Goal: Task Accomplishment & Management: Use online tool/utility

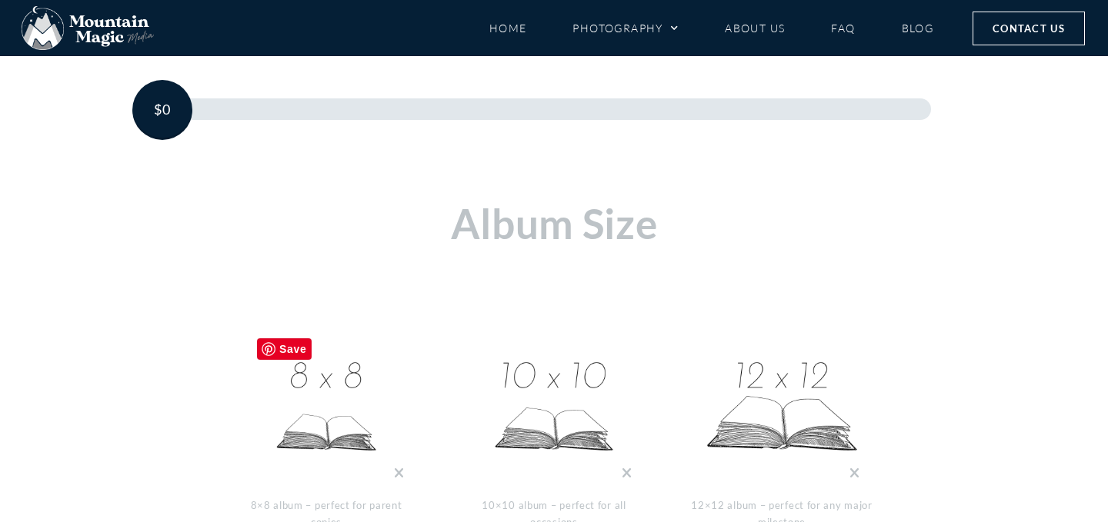
scroll to position [385, 0]
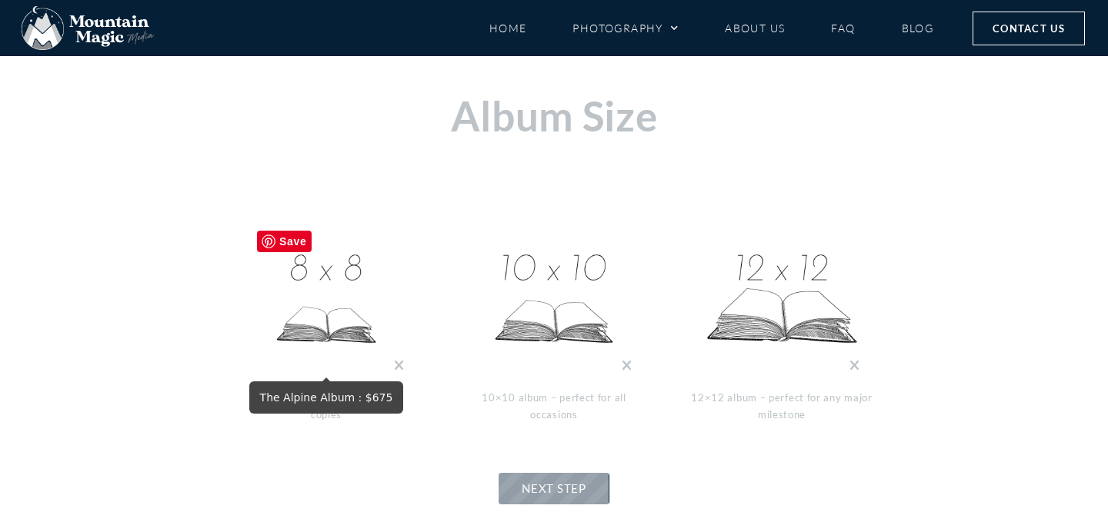
click at [339, 288] on img at bounding box center [326, 300] width 154 height 154
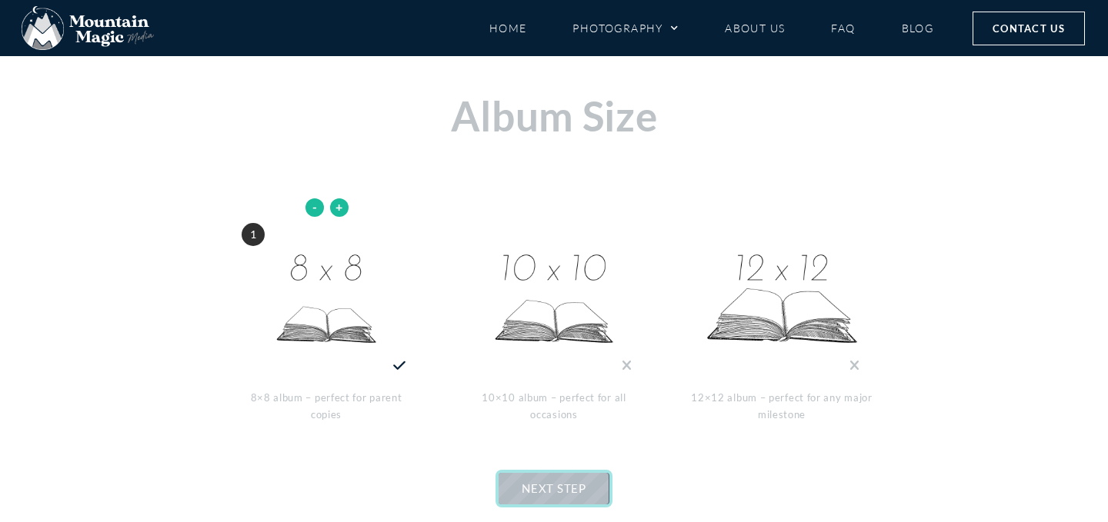
click at [551, 487] on span "NEXT STEP" at bounding box center [554, 489] width 64 height 14
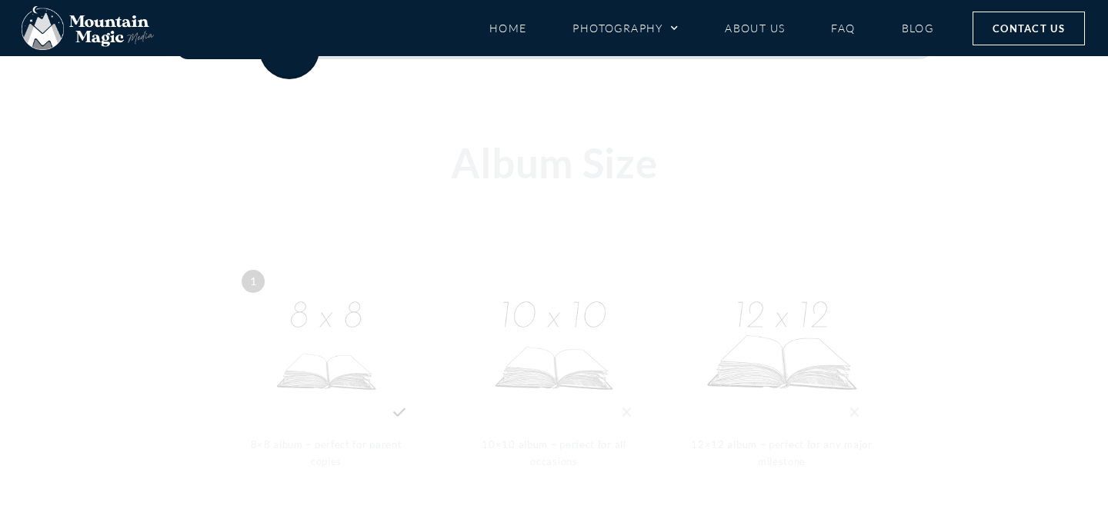
scroll to position [338, 0]
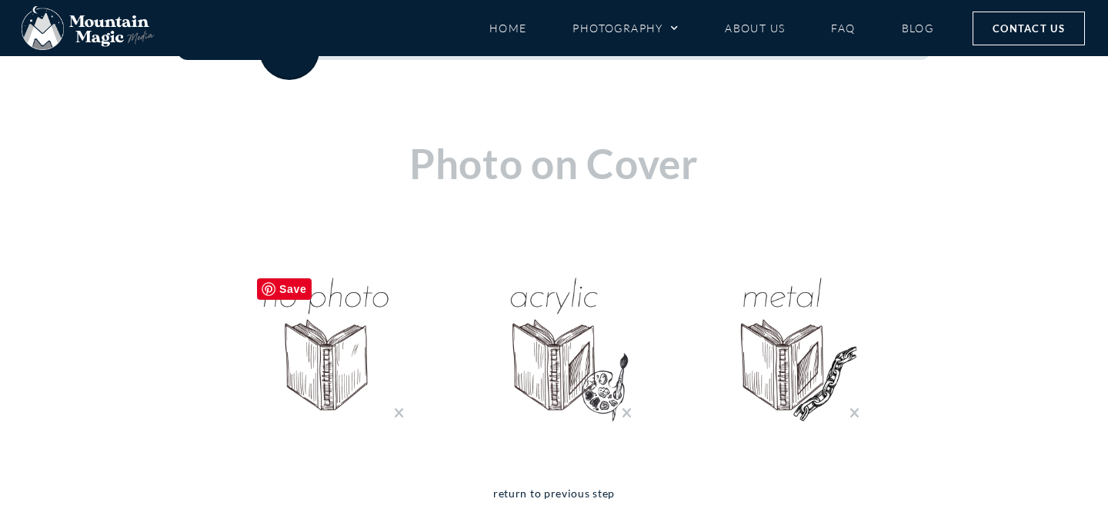
click at [332, 331] on img "No Photo Cover : $0" at bounding box center [326, 348] width 154 height 154
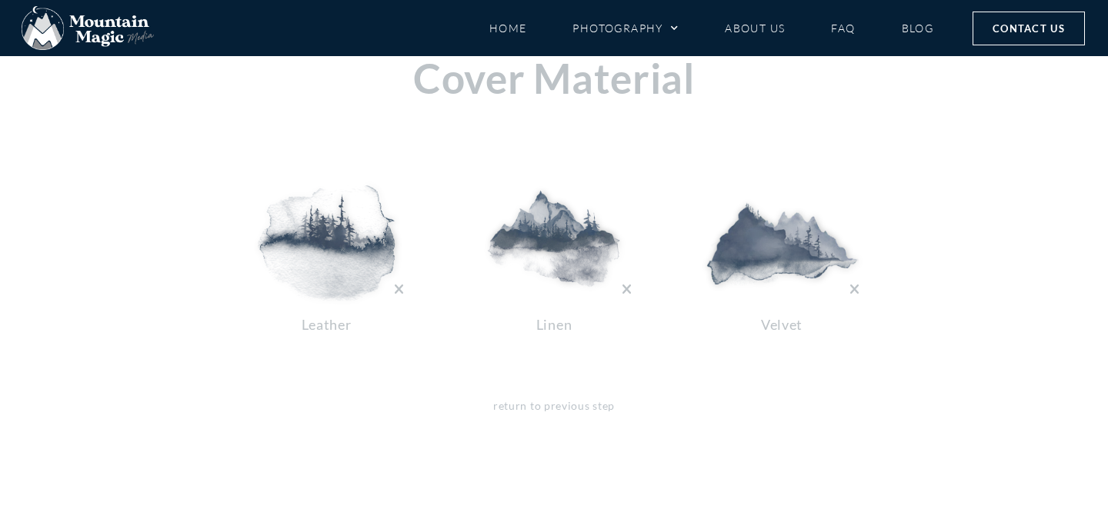
scroll to position [420, 0]
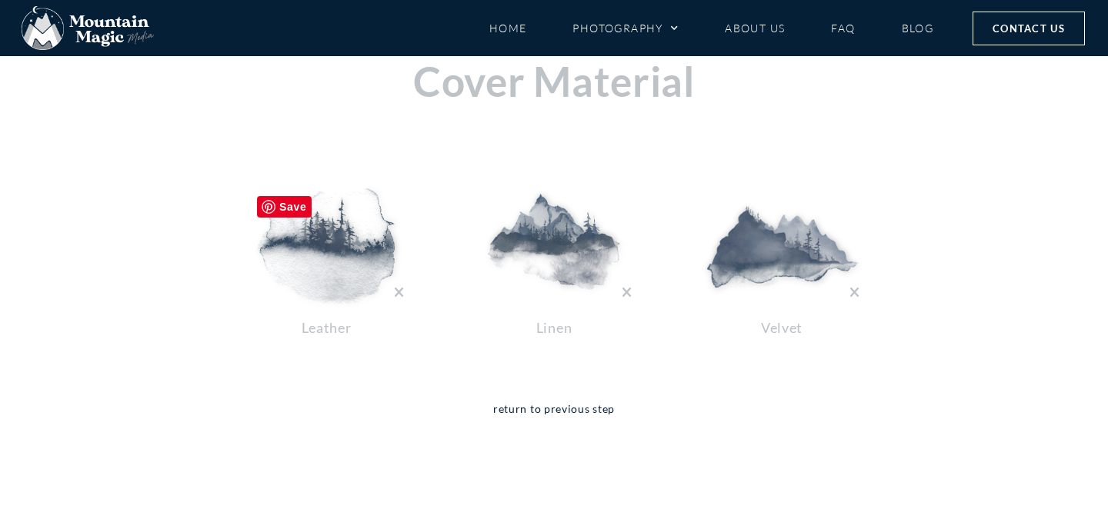
click at [333, 253] on img at bounding box center [326, 245] width 154 height 115
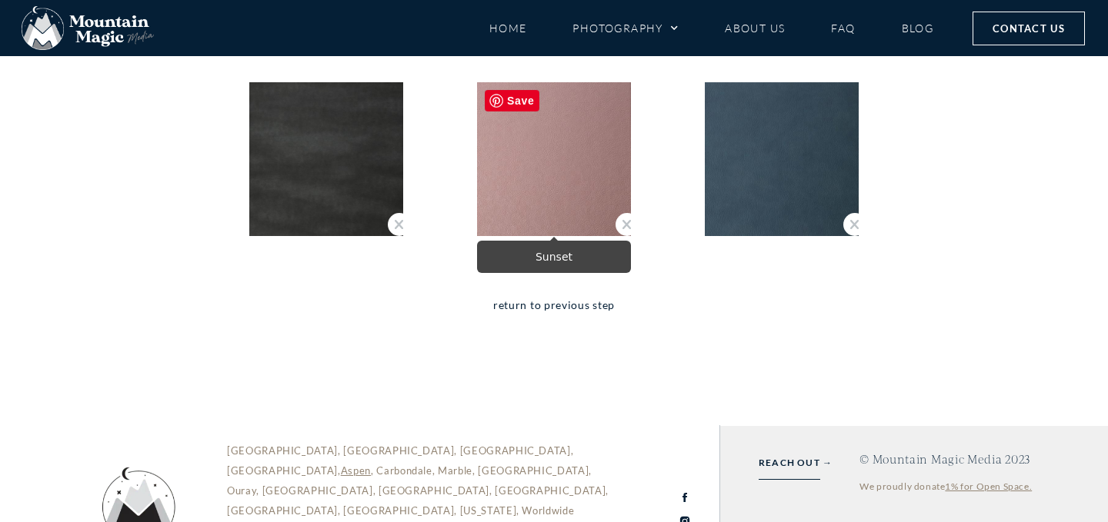
scroll to position [4701, 0]
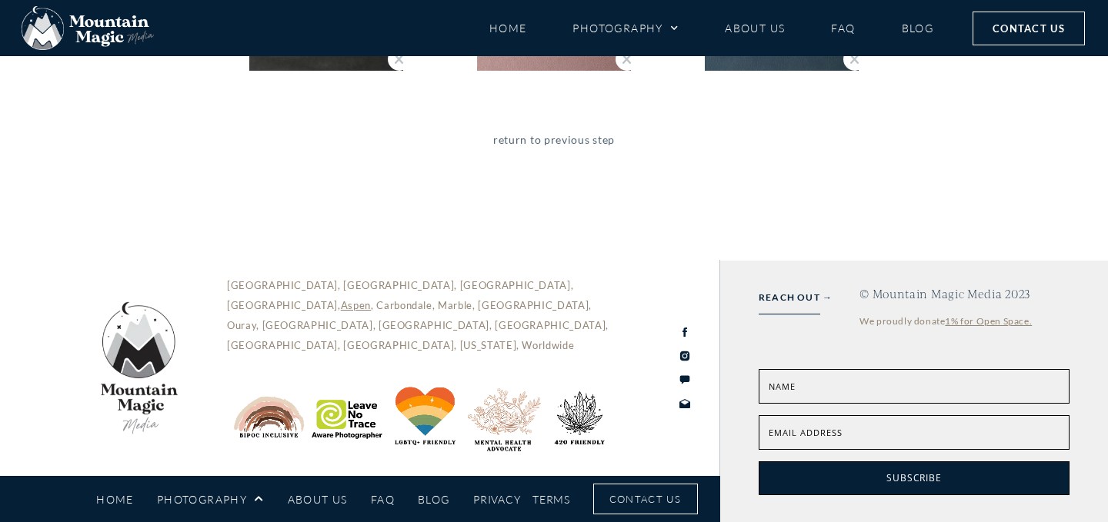
click at [582, 138] on link "return to previous step" at bounding box center [554, 151] width 122 height 40
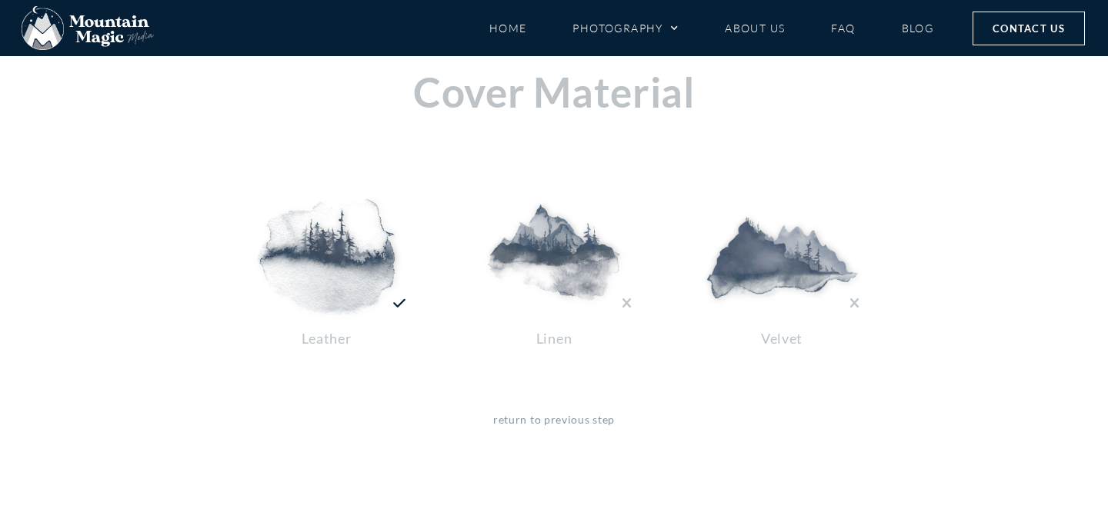
scroll to position [405, 0]
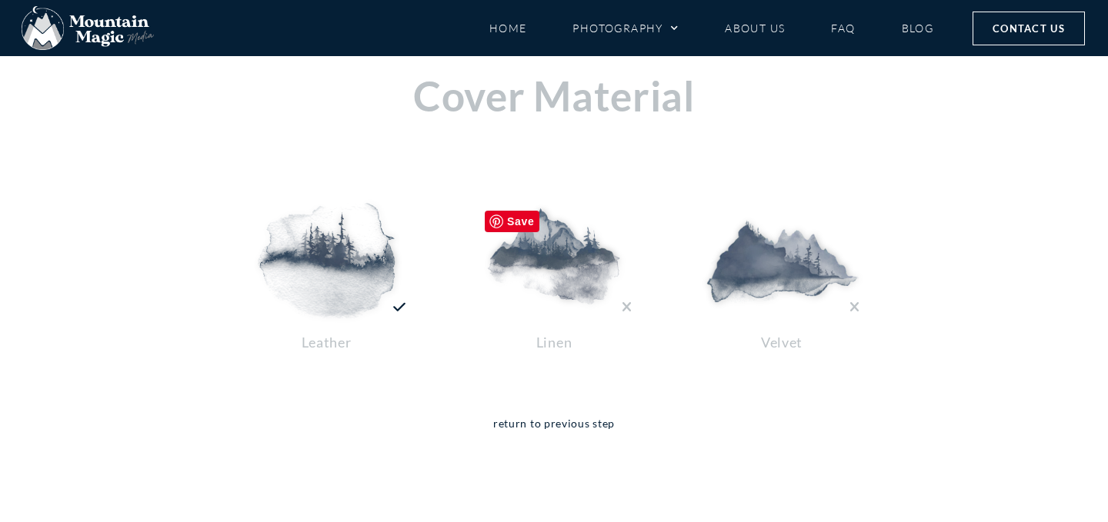
click at [546, 249] on img at bounding box center [554, 260] width 154 height 115
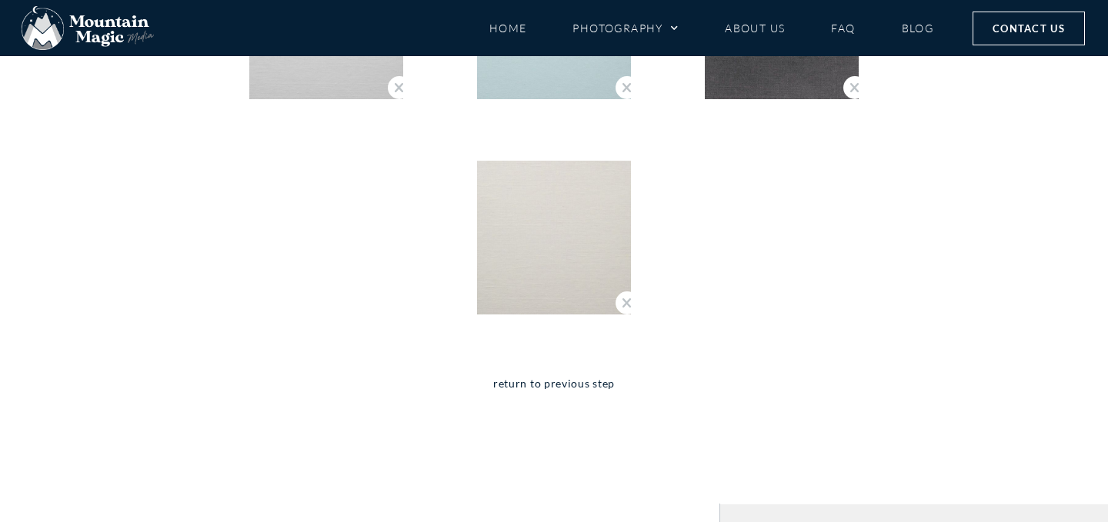
scroll to position [1338, 0]
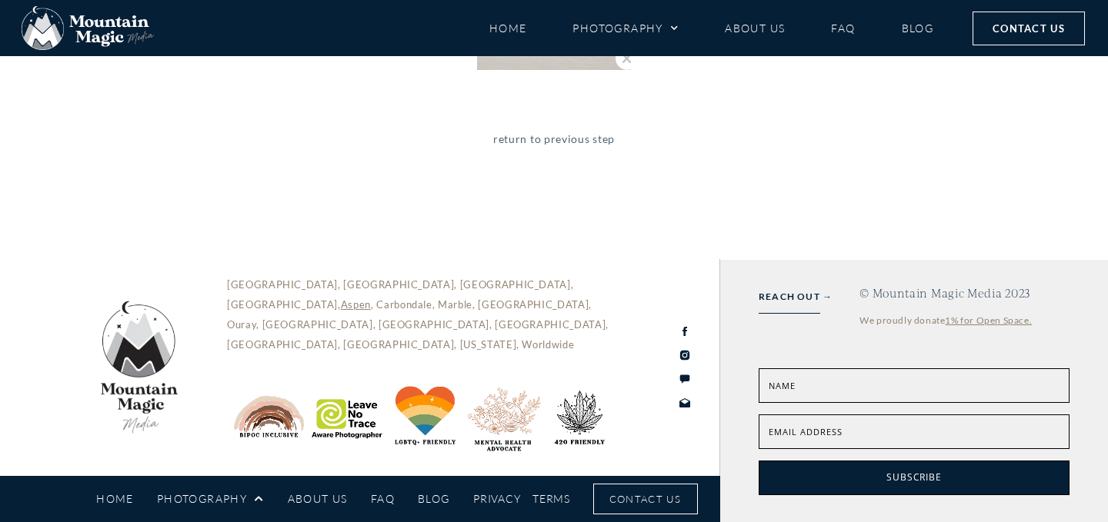
click at [605, 140] on link "return to previous step" at bounding box center [554, 150] width 122 height 40
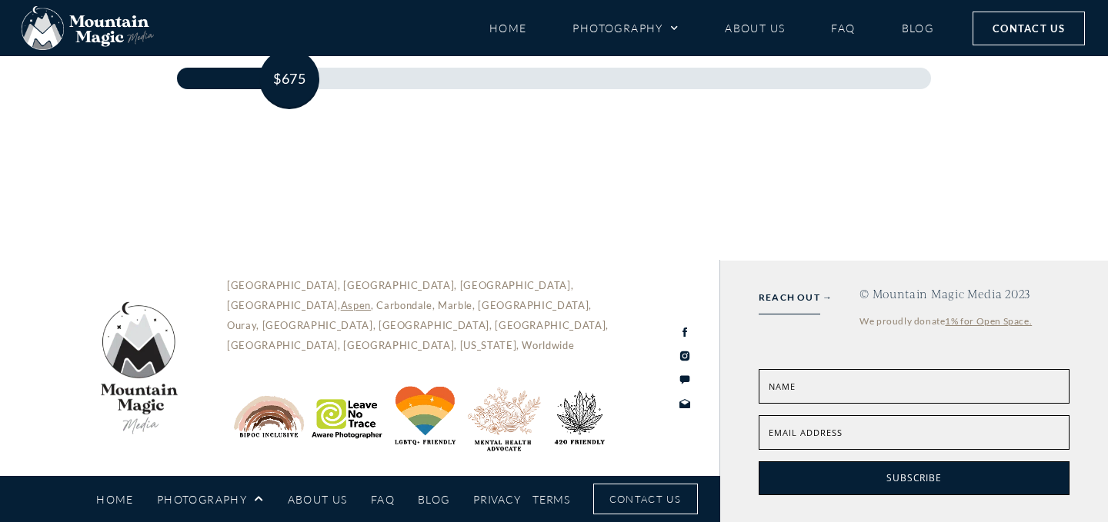
scroll to position [407, 0]
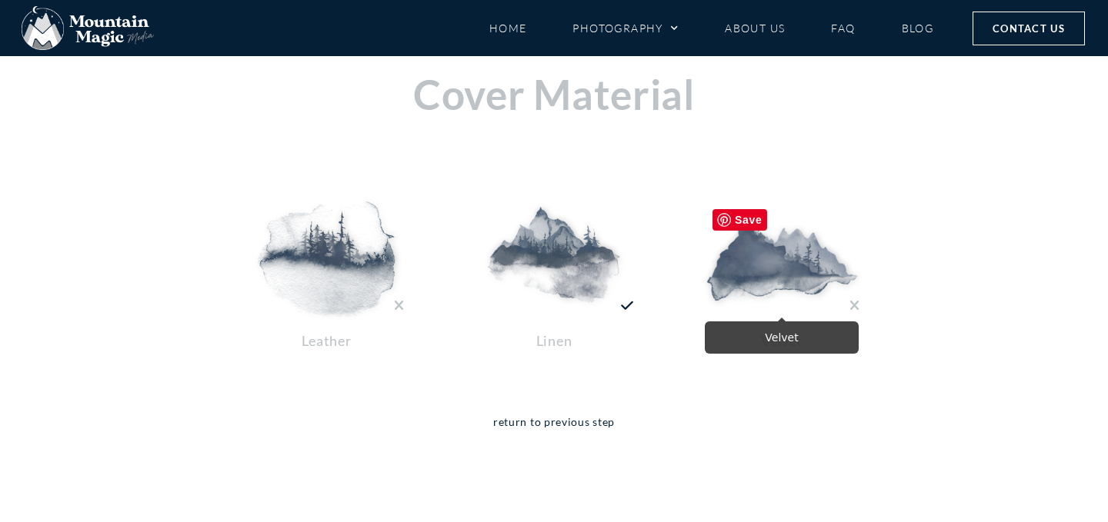
click at [739, 239] on img at bounding box center [782, 259] width 154 height 115
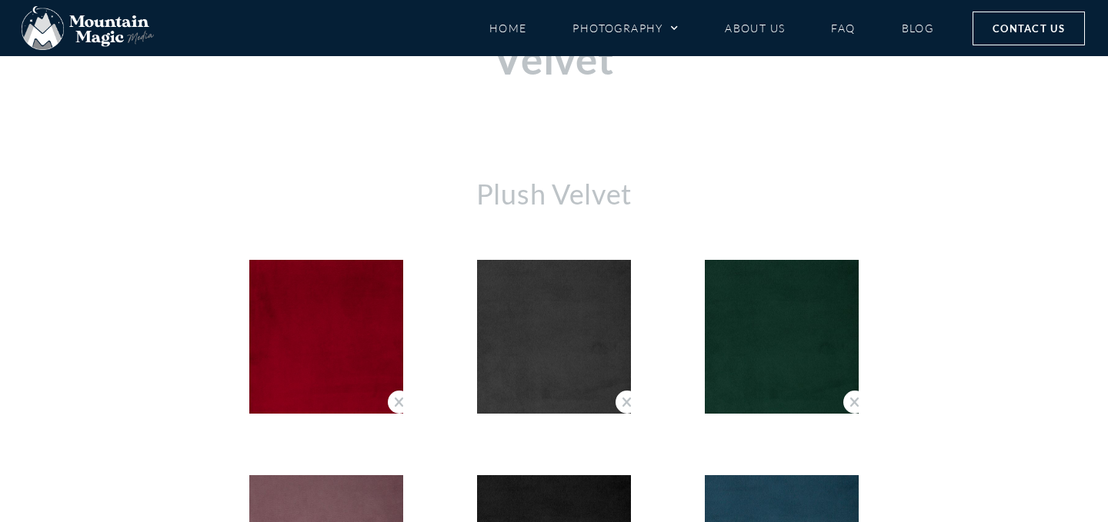
scroll to position [442, 0]
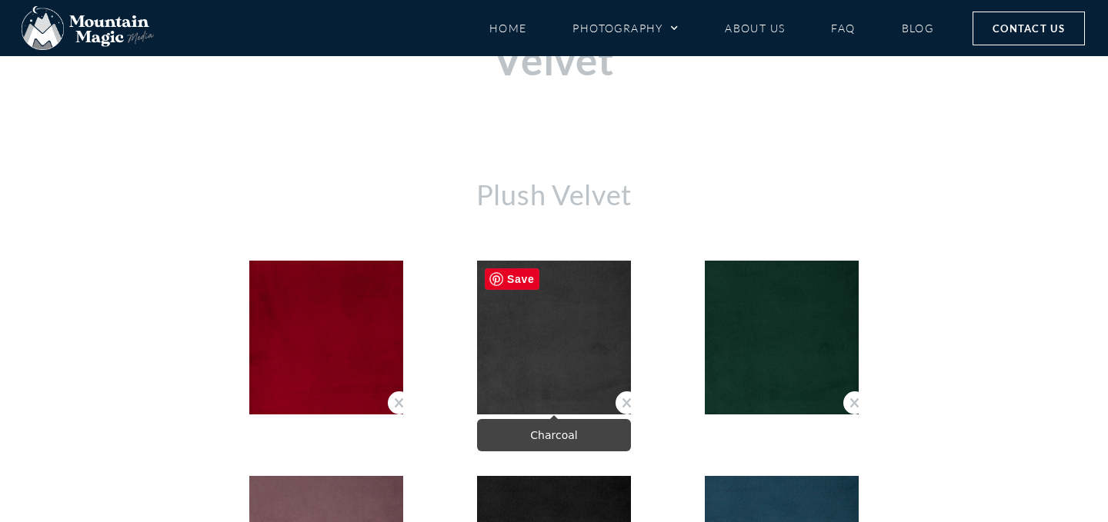
click at [565, 333] on img "Charcoal" at bounding box center [554, 338] width 154 height 154
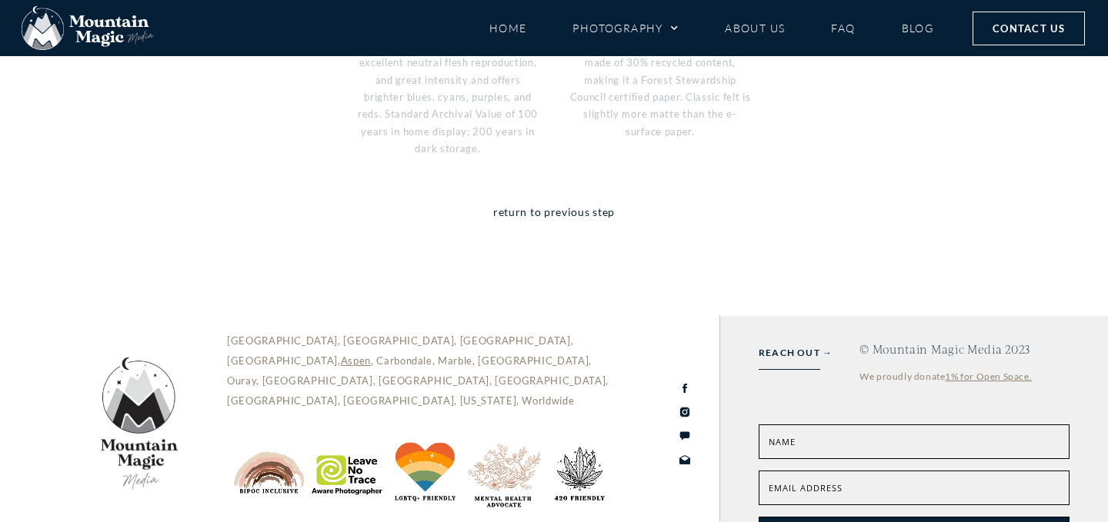
scroll to position [775, 0]
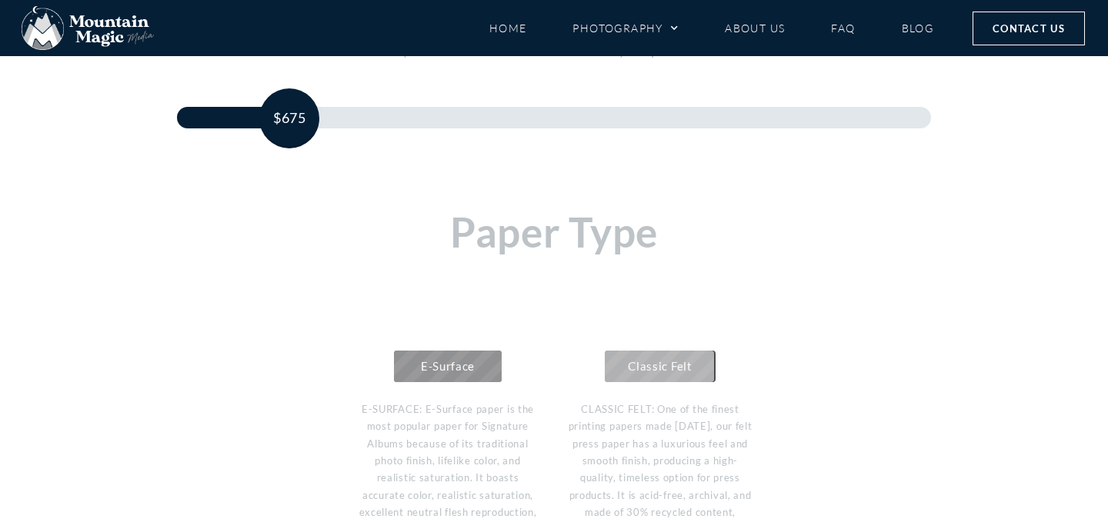
click at [673, 376] on link "Classic Felt" at bounding box center [660, 367] width 110 height 32
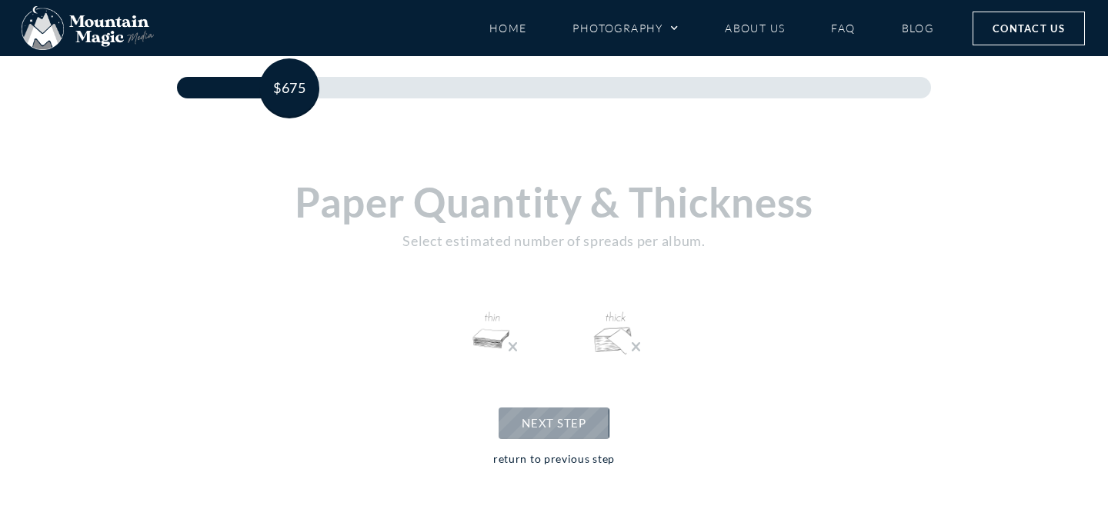
scroll to position [356, 0]
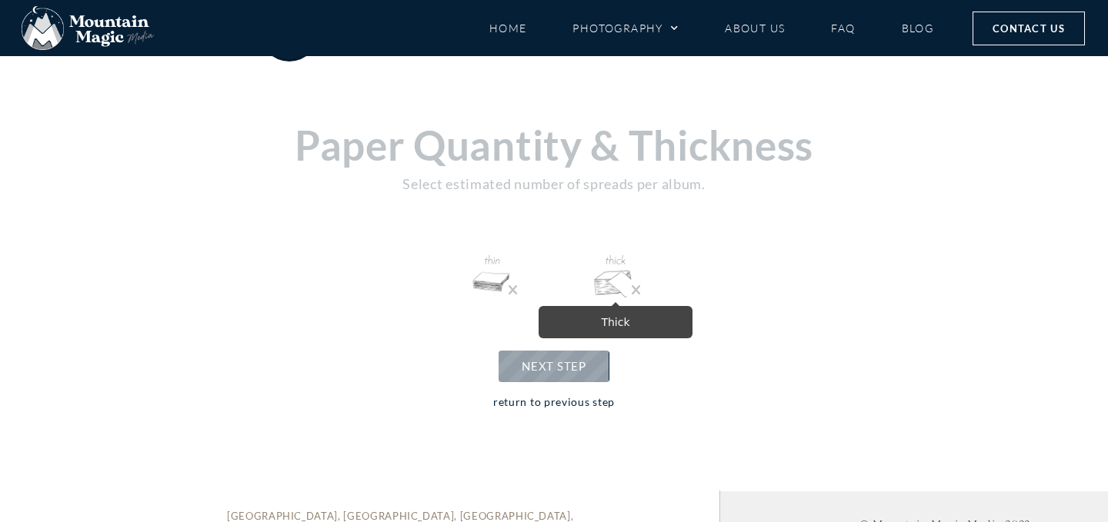
click at [605, 263] on img at bounding box center [615, 276] width 49 height 49
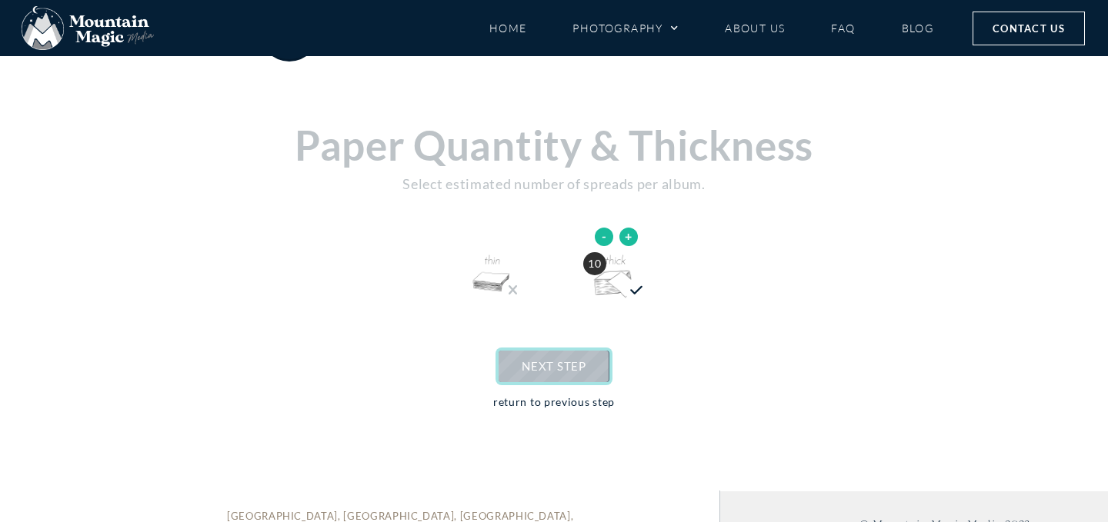
click at [539, 362] on span "NEXT STEP" at bounding box center [554, 366] width 64 height 14
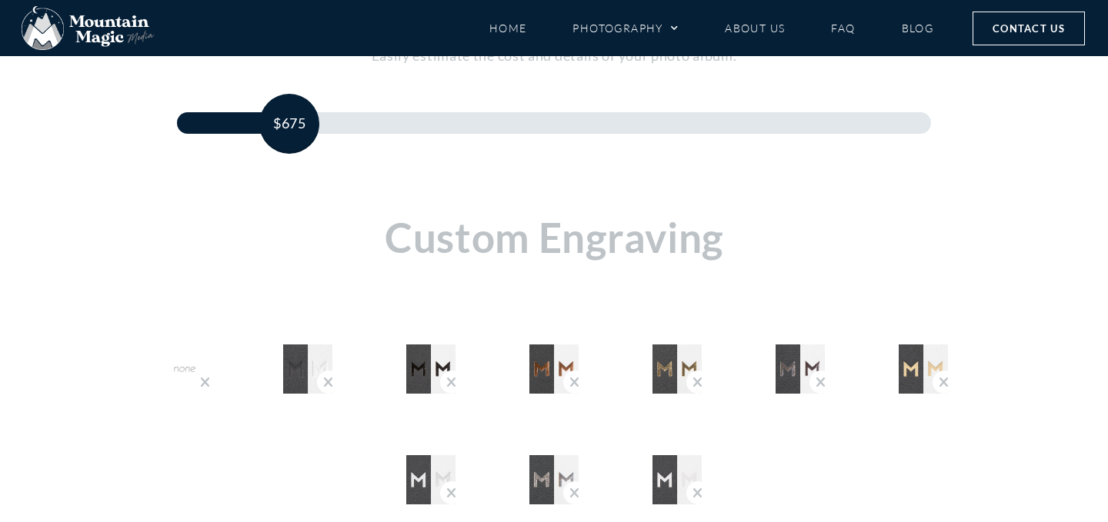
scroll to position [268, 0]
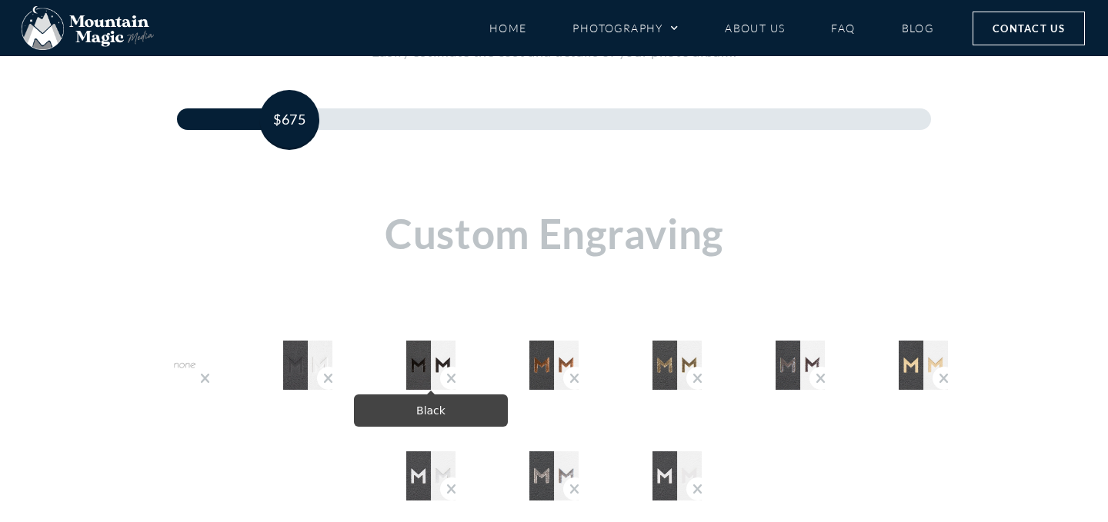
click at [412, 362] on img "Black" at bounding box center [430, 365] width 49 height 49
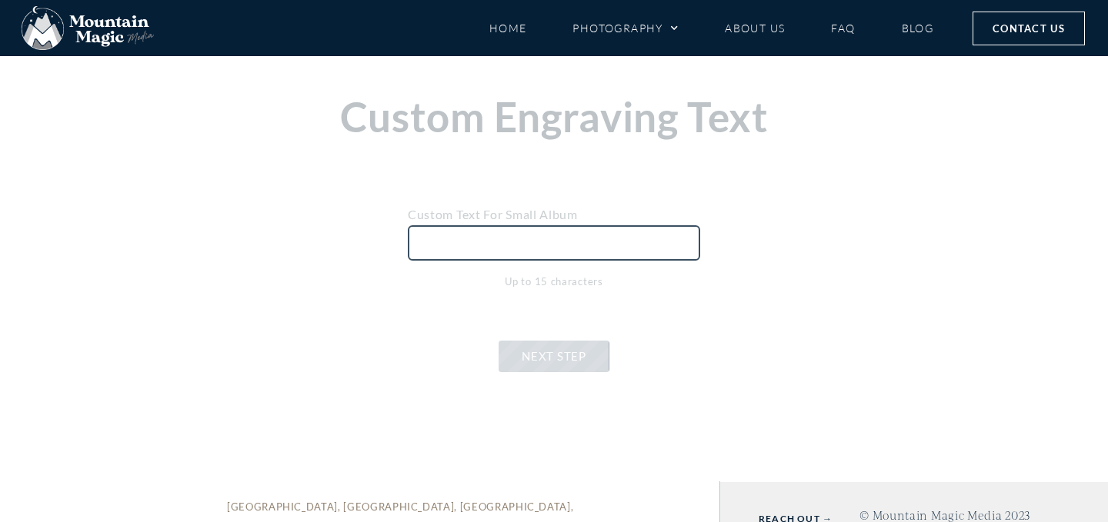
scroll to position [390, 0]
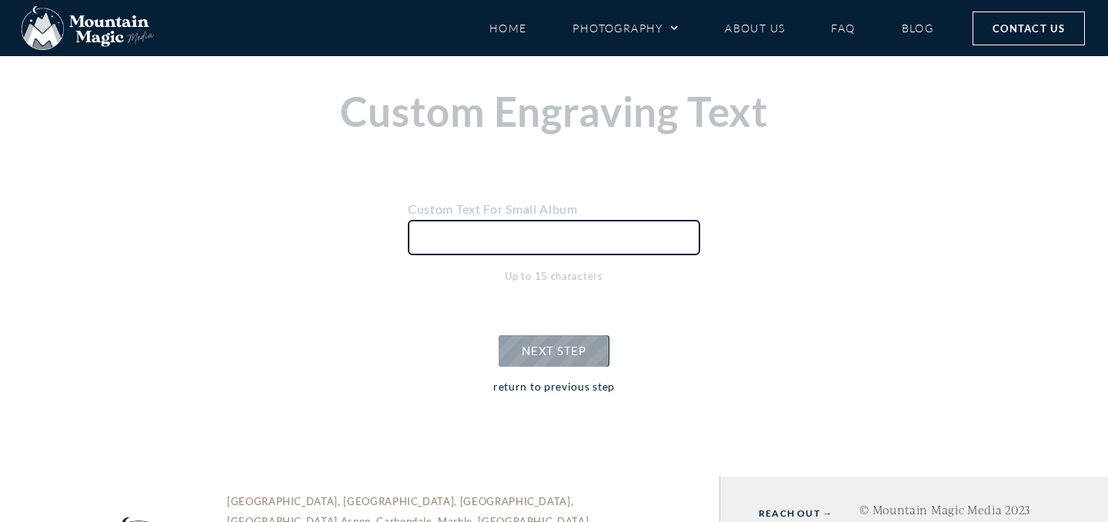
click at [593, 237] on input "text" at bounding box center [554, 237] width 292 height 35
type input "jjjjjjj"
click at [542, 354] on span "NEXT STEP" at bounding box center [554, 351] width 64 height 14
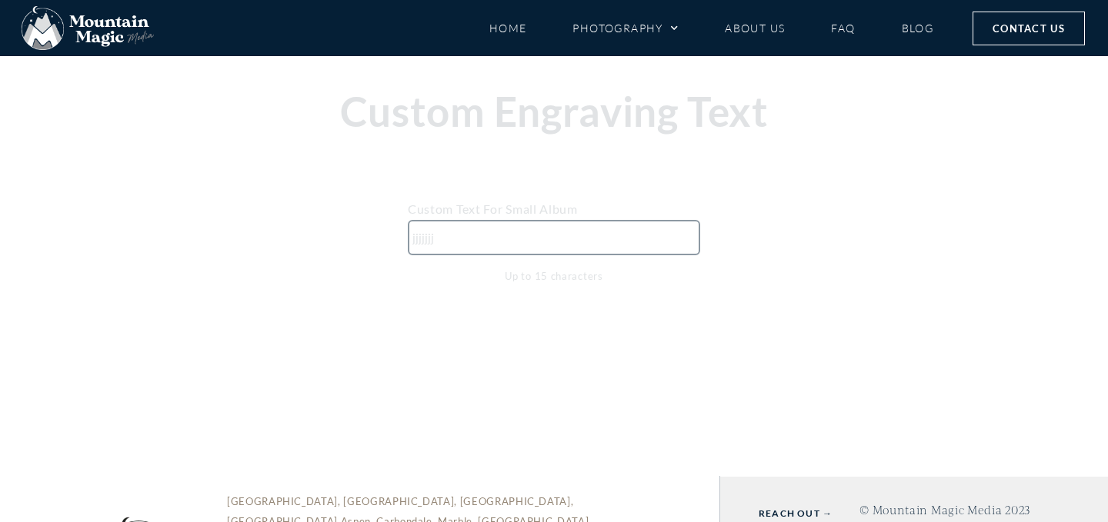
scroll to position [338, 0]
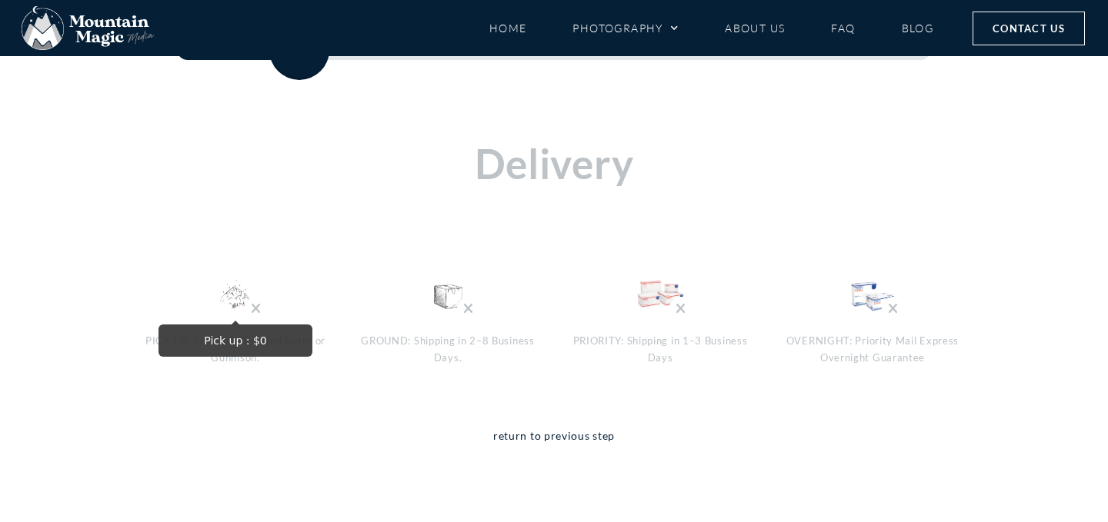
click at [230, 296] on img "Pick up : $0" at bounding box center [235, 295] width 49 height 49
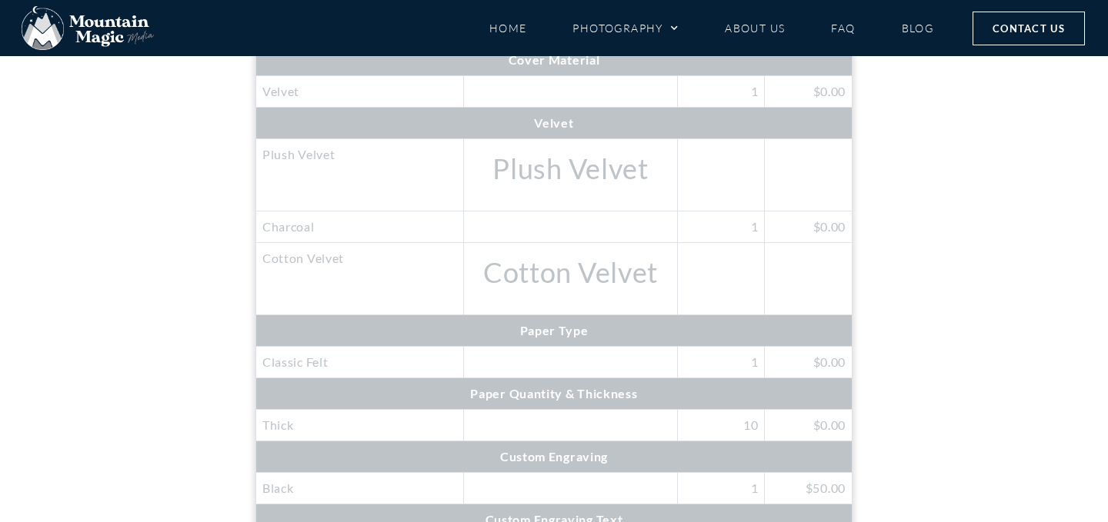
scroll to position [973, 0]
